Goal: Task Accomplishment & Management: Complete application form

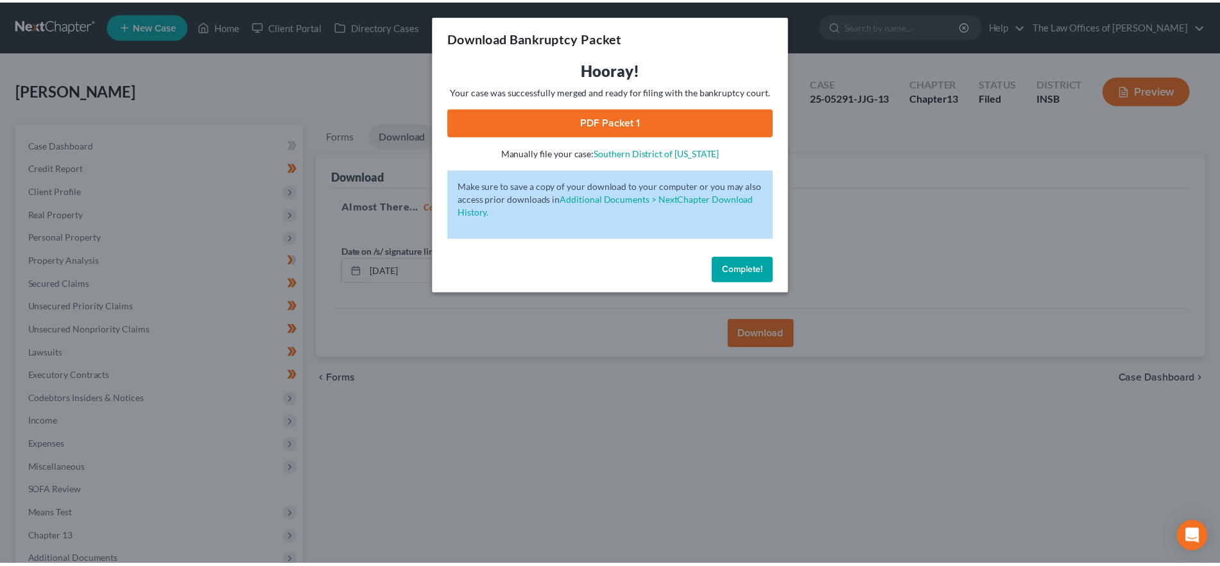
scroll to position [139, 0]
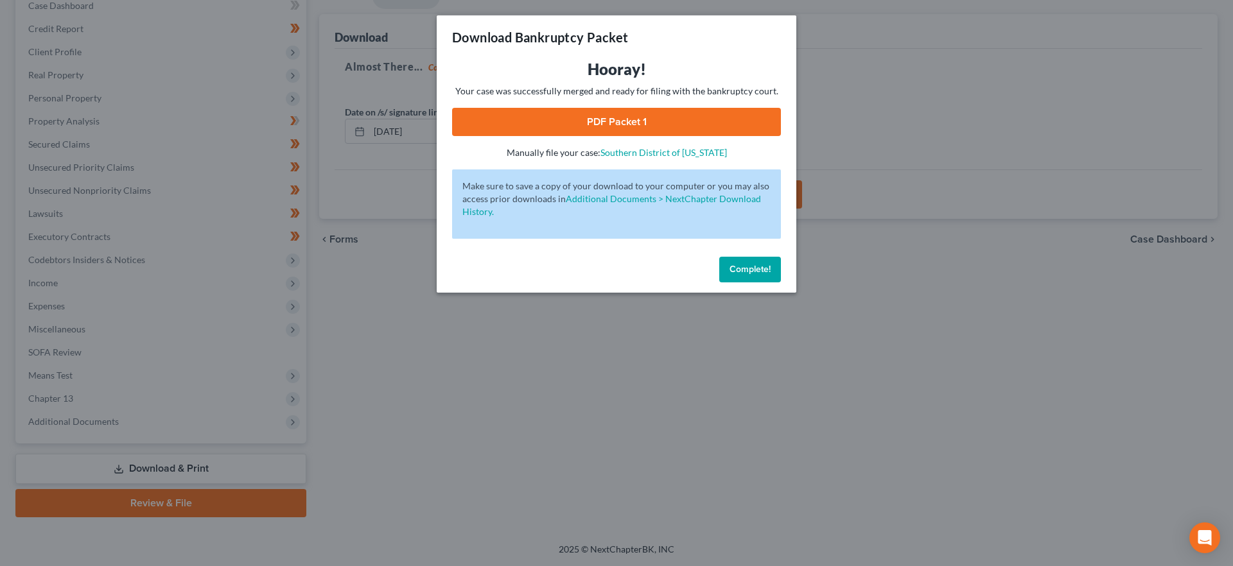
click at [756, 272] on span "Complete!" at bounding box center [749, 269] width 41 height 11
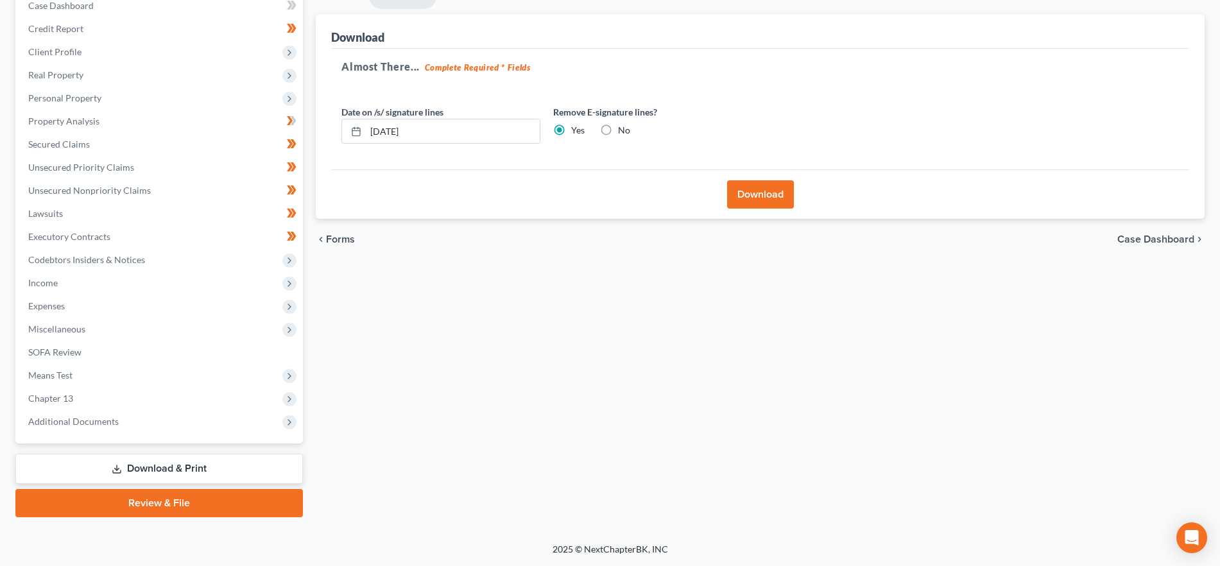
scroll to position [0, 0]
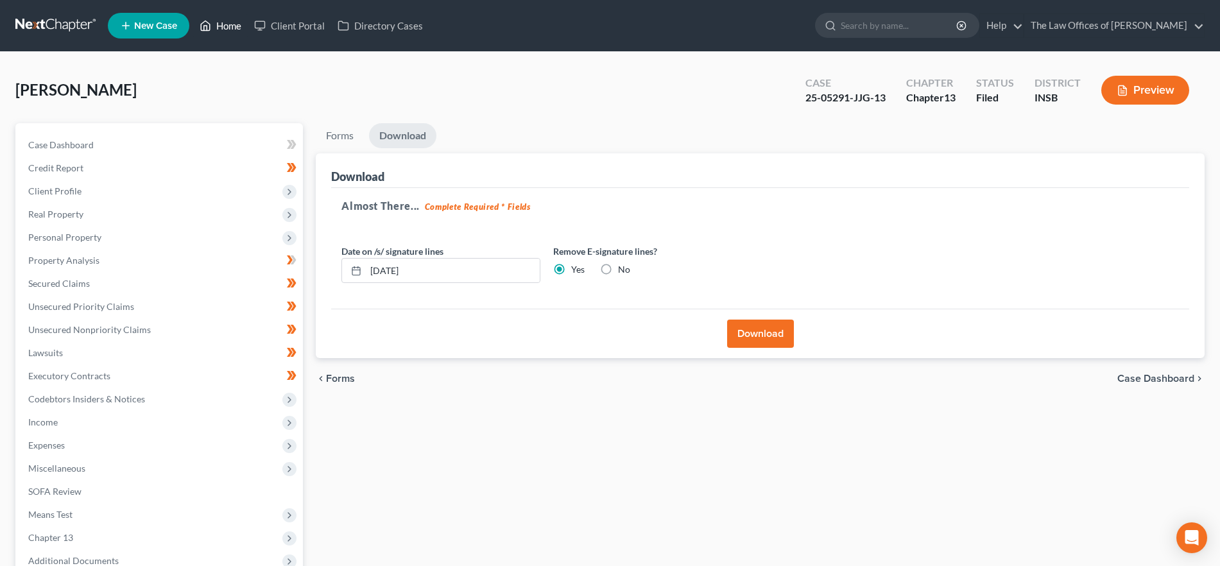
click at [225, 28] on link "Home" at bounding box center [220, 25] width 55 height 23
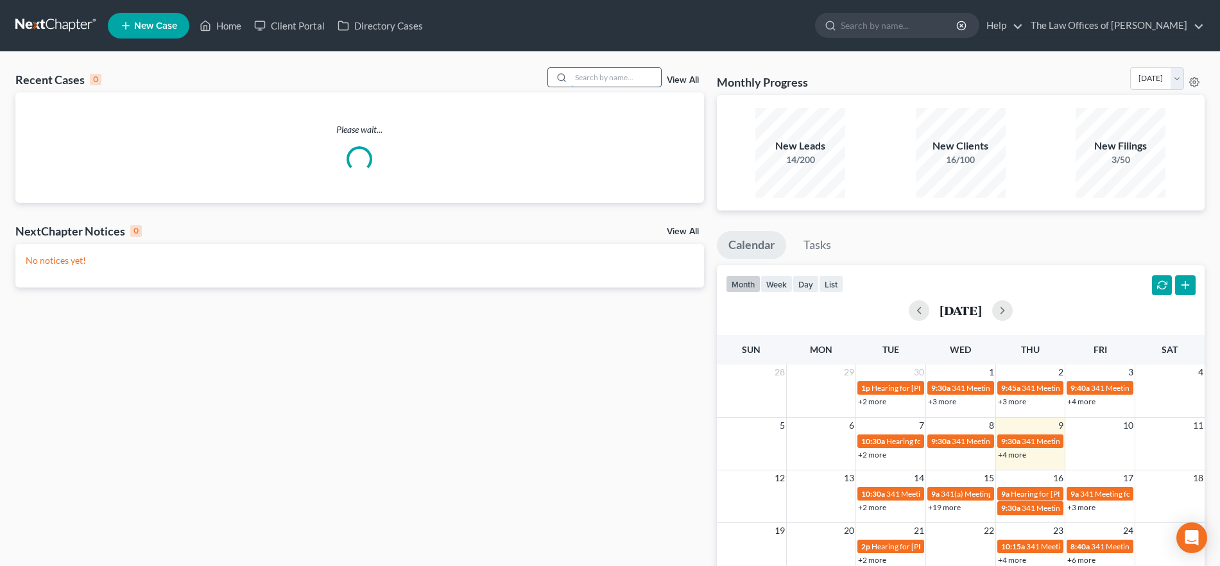
click at [599, 80] on input "search" at bounding box center [616, 77] width 90 height 19
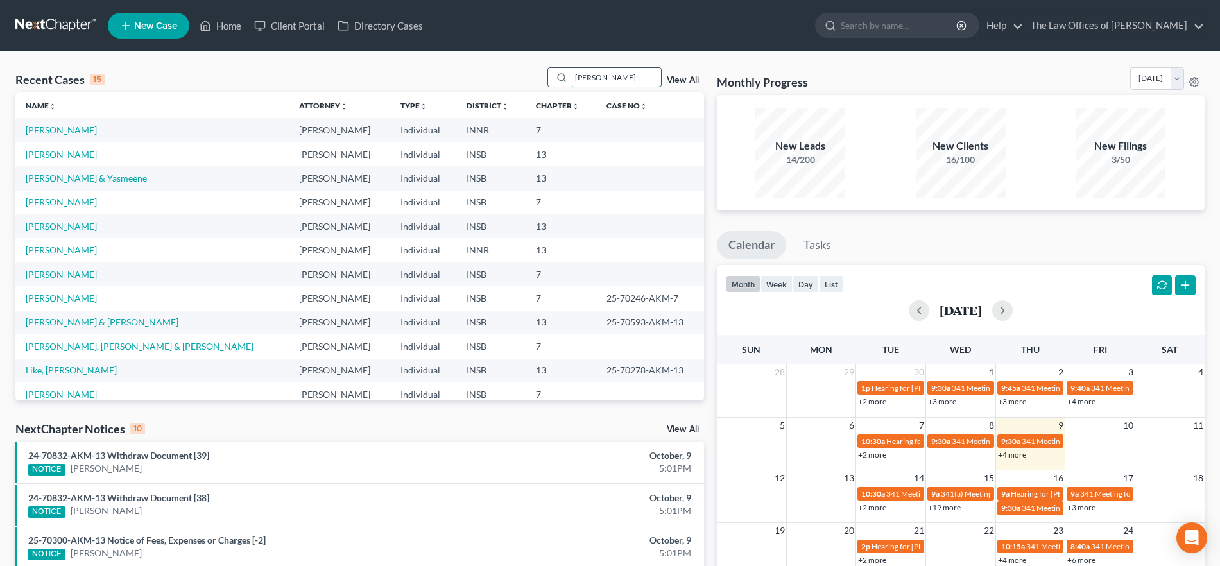
type input "[PERSON_NAME]"
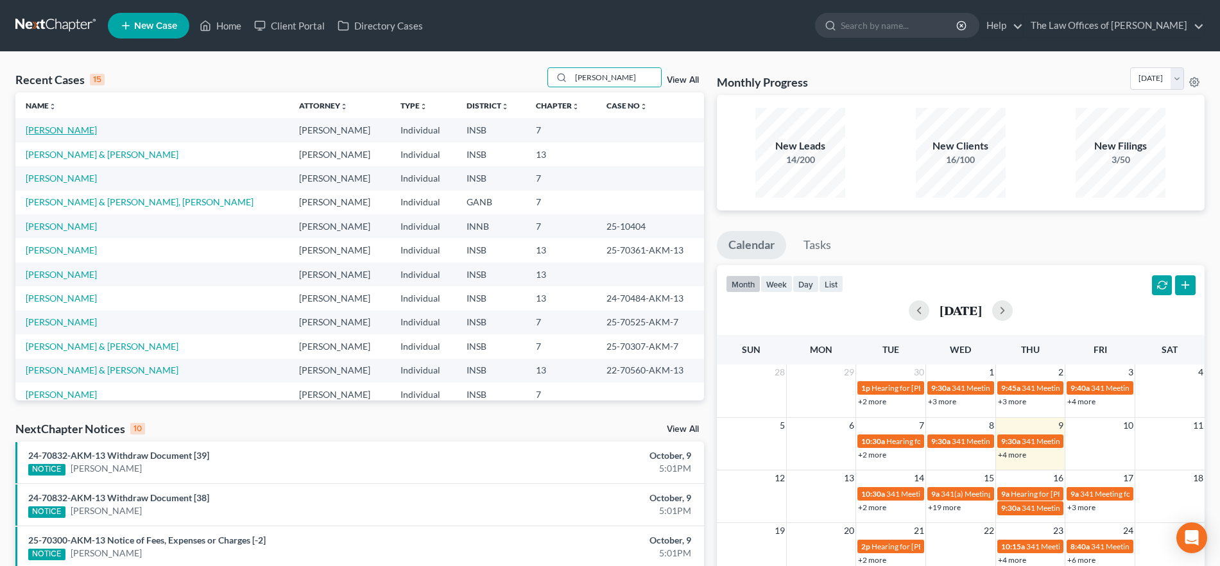
click at [85, 129] on link "[PERSON_NAME]" at bounding box center [61, 130] width 71 height 11
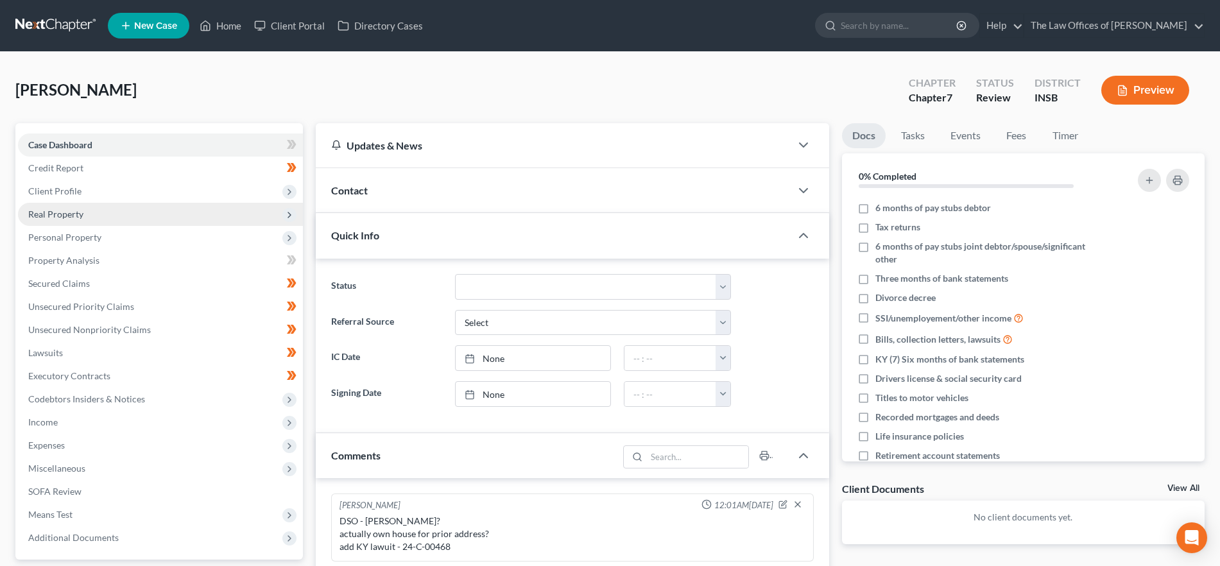
click at [112, 219] on span "Real Property" at bounding box center [160, 214] width 285 height 23
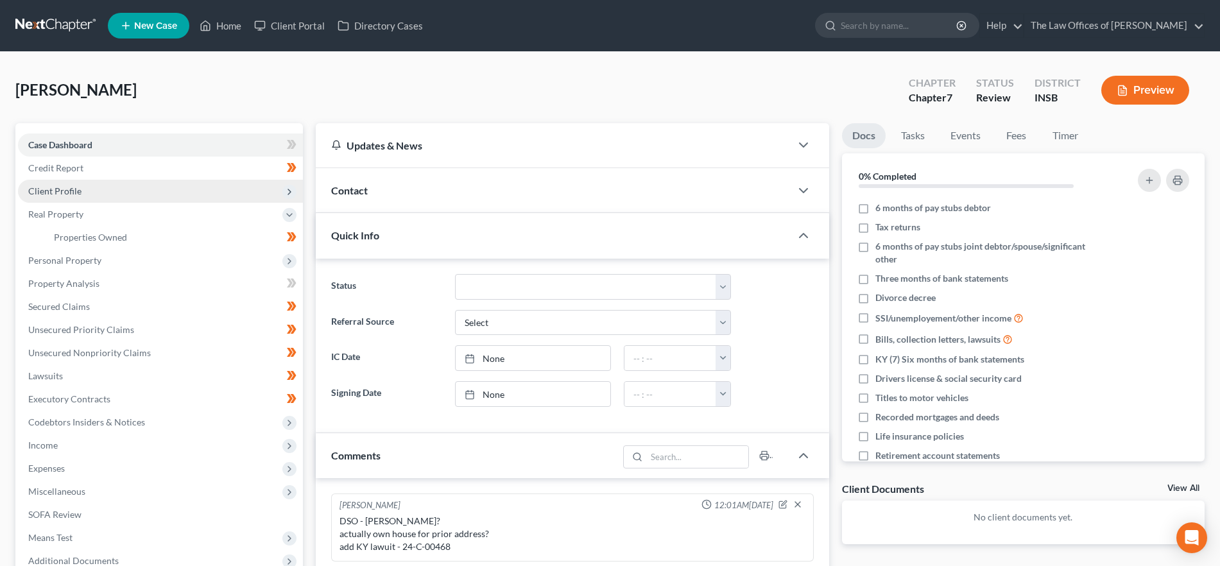
click at [105, 182] on span "Client Profile" at bounding box center [160, 191] width 285 height 23
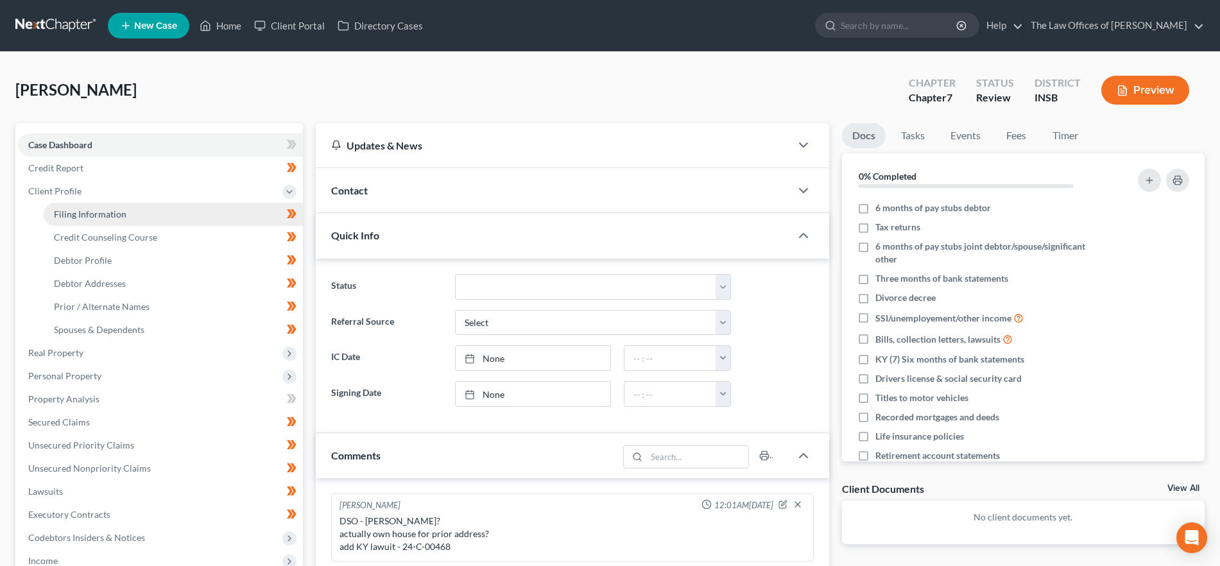
click at [117, 207] on link "Filing Information" at bounding box center [173, 214] width 259 height 23
select select "1"
select select "0"
select select "15"
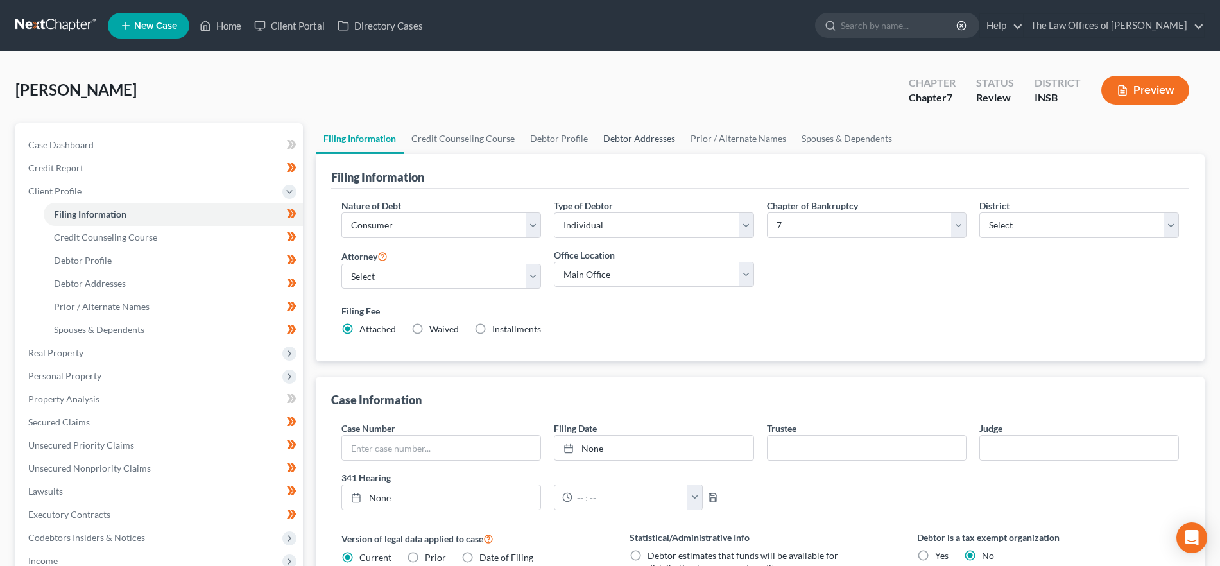
click at [651, 135] on link "Debtor Addresses" at bounding box center [639, 138] width 87 height 31
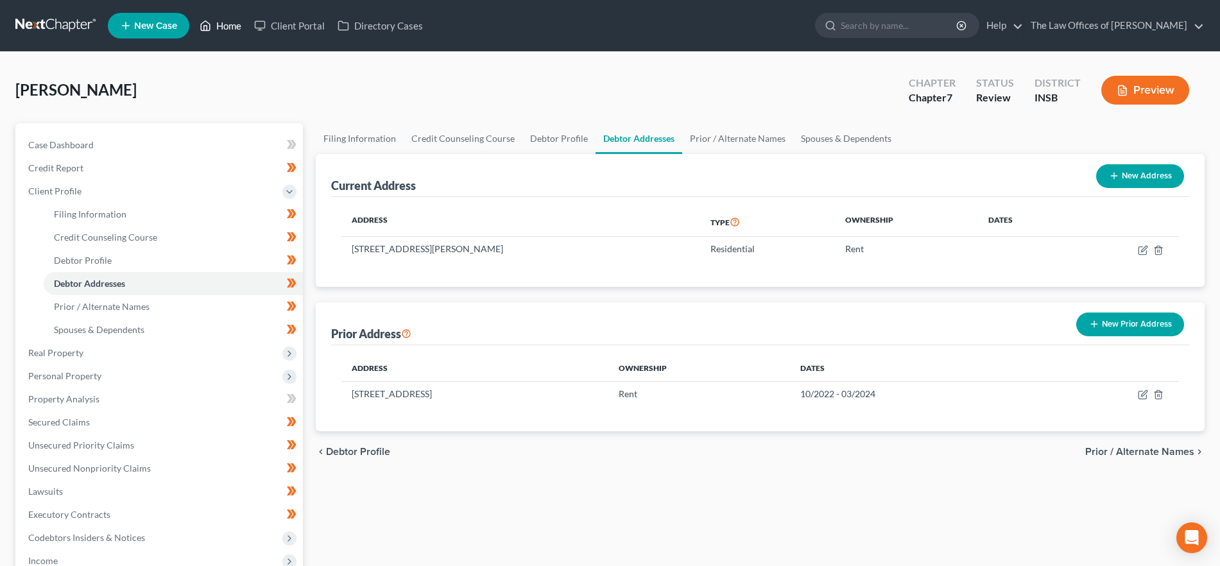
click at [233, 30] on link "Home" at bounding box center [220, 25] width 55 height 23
